Goal: Complete application form

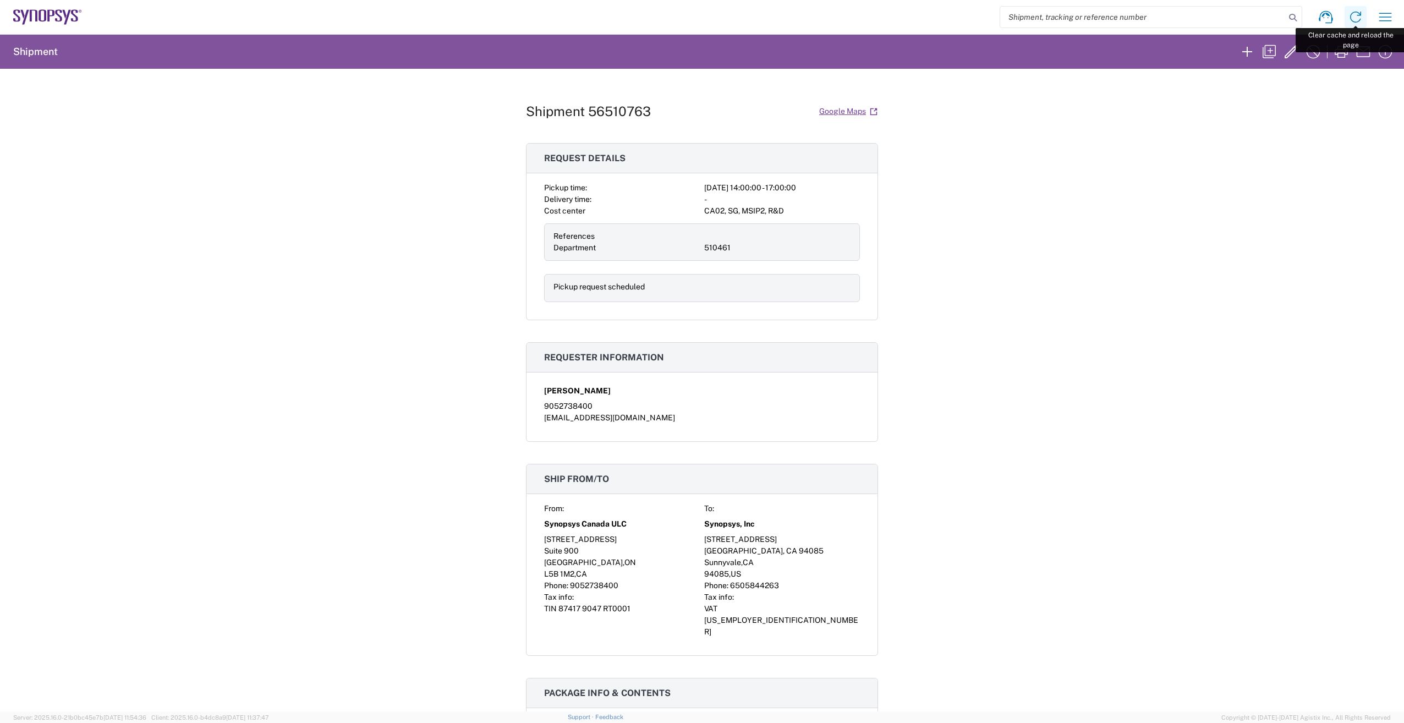
click at [1352, 13] on icon at bounding box center [1355, 17] width 11 height 11
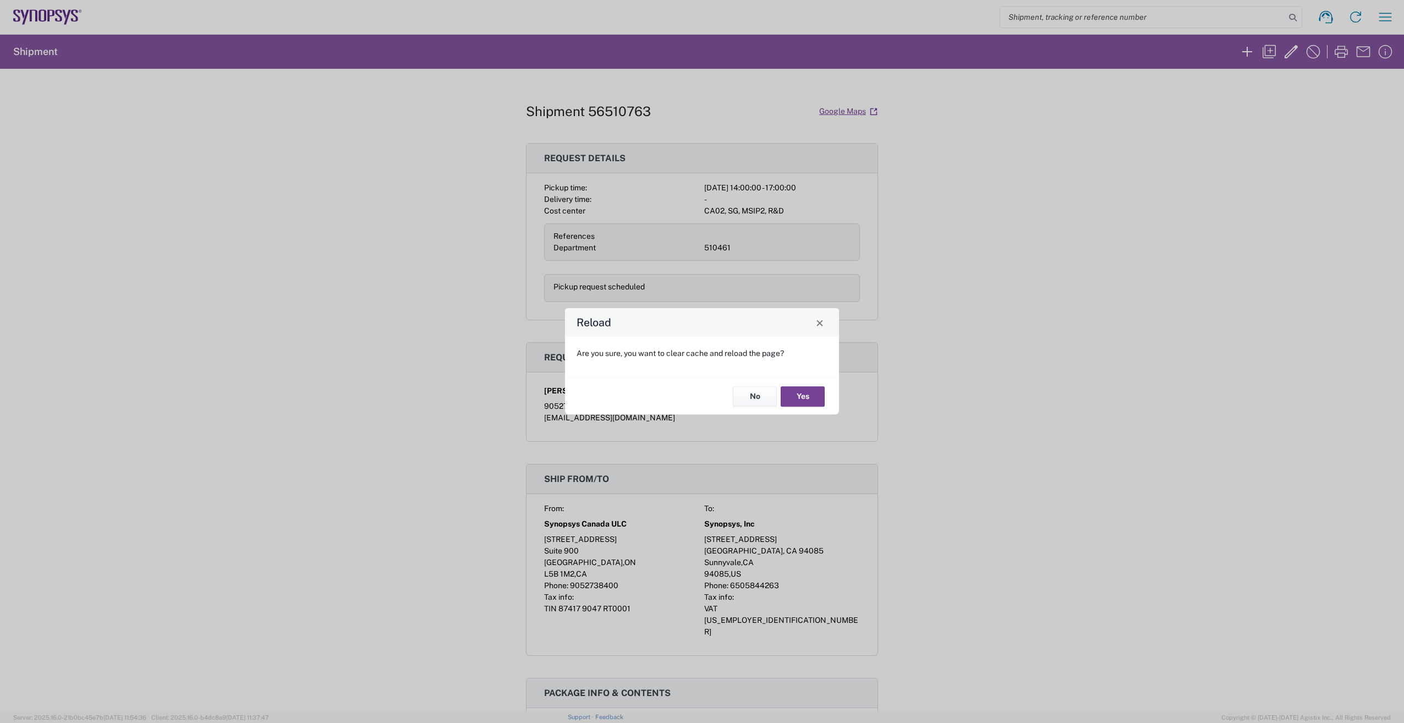
click at [807, 399] on button "Yes" at bounding box center [803, 396] width 44 height 20
